Goal: Task Accomplishment & Management: Manage account settings

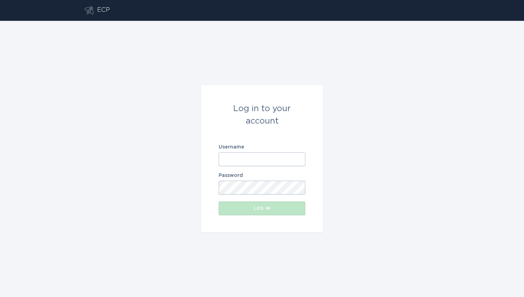
type input "[EMAIL_ADDRESS][DOMAIN_NAME]"
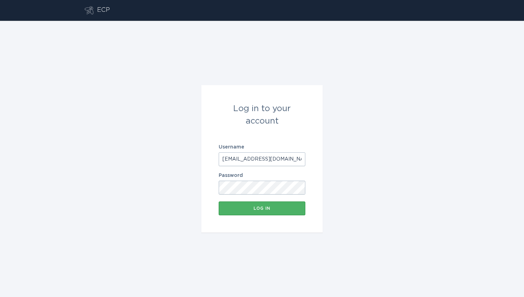
click at [265, 209] on div "Log in" at bounding box center [262, 208] width 80 height 4
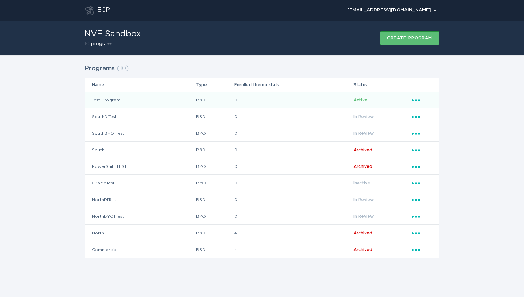
click at [106, 99] on td "Test Program" at bounding box center [140, 100] width 111 height 17
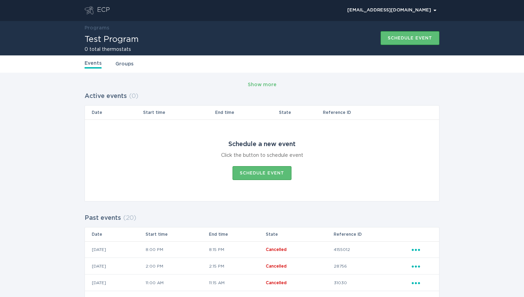
click at [124, 62] on link "Groups" at bounding box center [124, 64] width 18 height 8
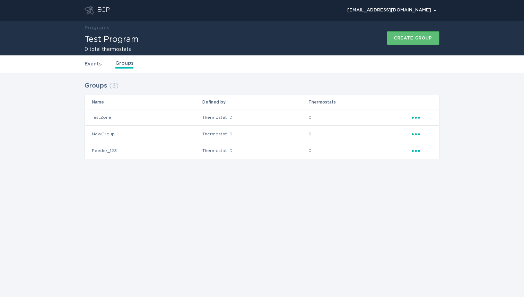
click at [412, 135] on icon "Popover menu" at bounding box center [416, 134] width 8 height 2
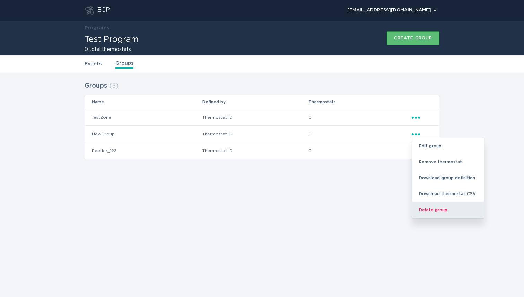
click at [437, 209] on div "Delete group" at bounding box center [448, 210] width 72 height 16
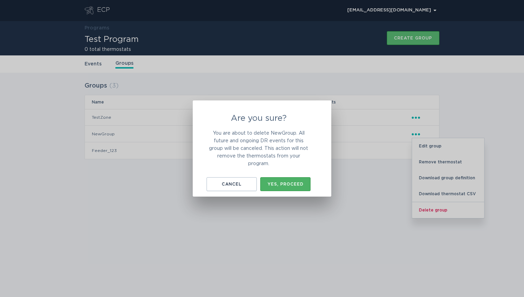
click at [287, 186] on div "Yes, proceed" at bounding box center [285, 184] width 43 height 4
